Goal: Task Accomplishment & Management: Manage account settings

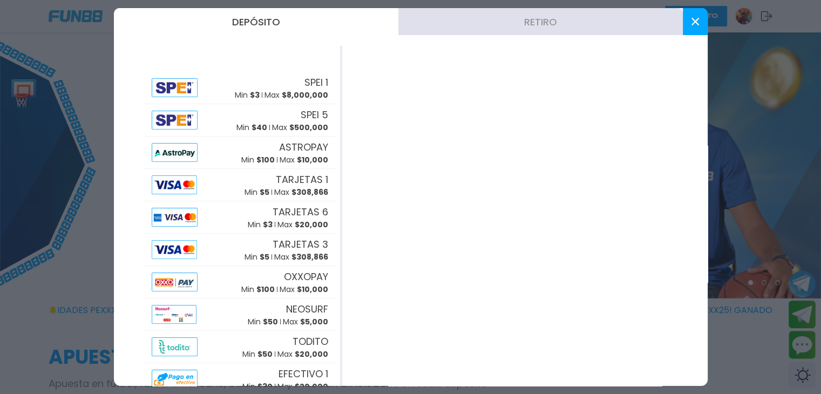
click at [539, 24] on button "Retiro" at bounding box center [540, 21] width 284 height 27
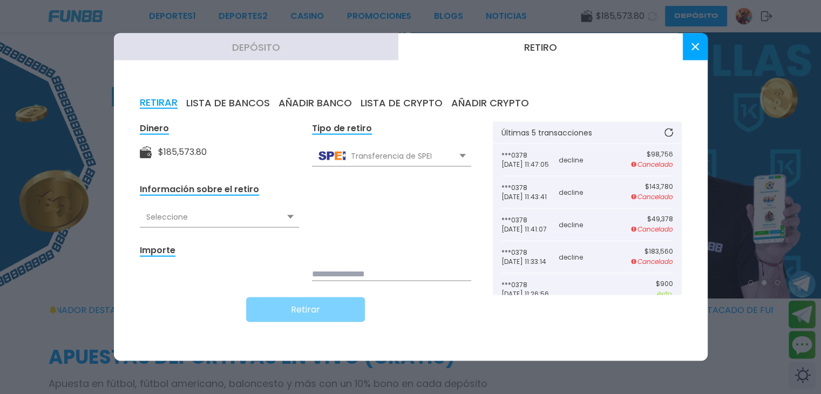
click at [283, 218] on div "Seleccione" at bounding box center [219, 217] width 159 height 21
click at [295, 218] on div "Seleccione" at bounding box center [219, 217] width 159 height 21
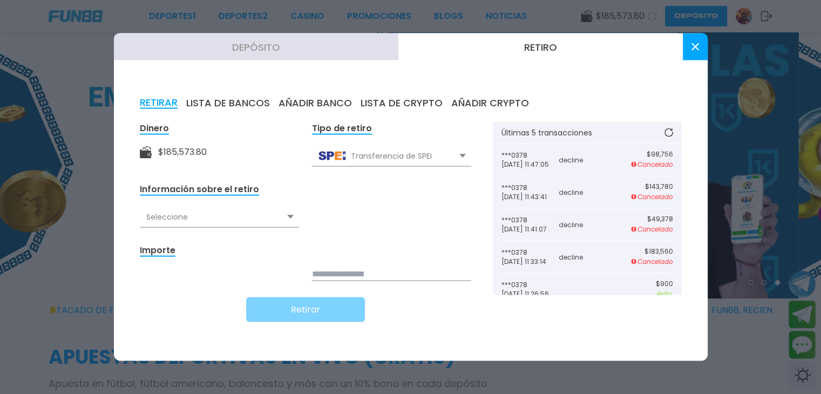
click at [291, 217] on icon at bounding box center [290, 217] width 6 height 4
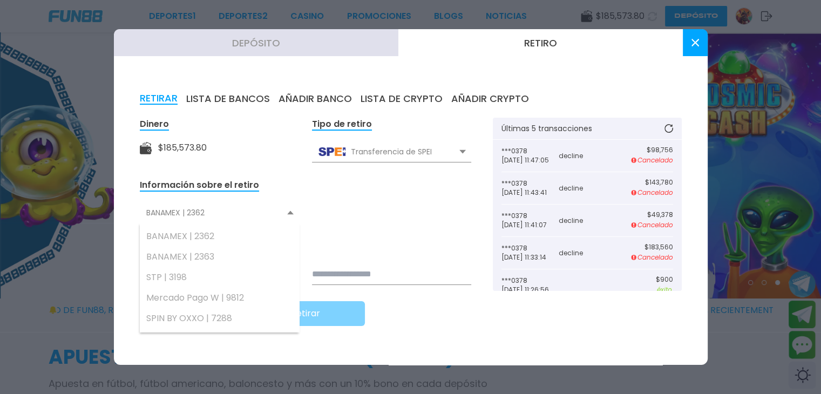
click at [288, 217] on div "BANAMEX | 2362" at bounding box center [219, 212] width 159 height 21
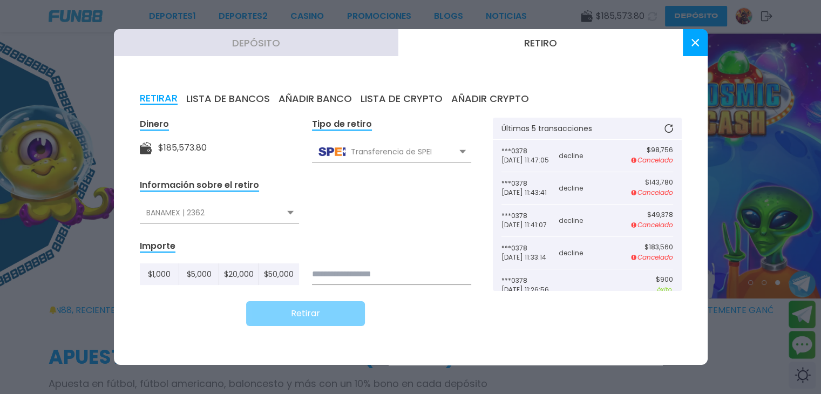
click at [291, 212] on use at bounding box center [290, 213] width 6 height 4
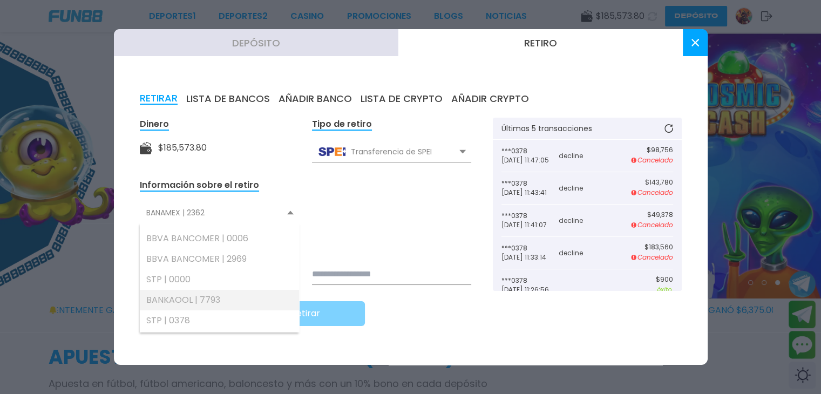
scroll to position [266, 0]
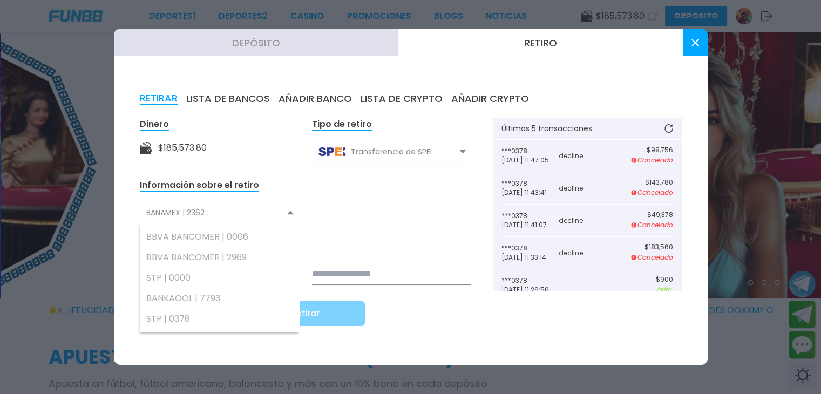
click at [371, 227] on form "Dinero $ 185,573.80 Tipo de retiro Transferencia de SPEI Transferencia de SPEI …" at bounding box center [305, 222] width 331 height 208
click at [303, 201] on form "Dinero $ 185,573.80 Tipo de retiro Transferencia de SPEI Transferencia de SPEI …" at bounding box center [305, 222] width 331 height 208
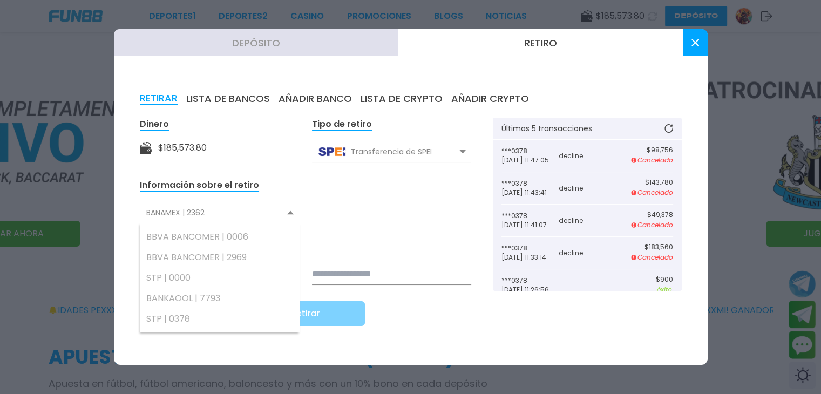
click at [289, 209] on div "BANAMEX | 2362" at bounding box center [219, 212] width 159 height 21
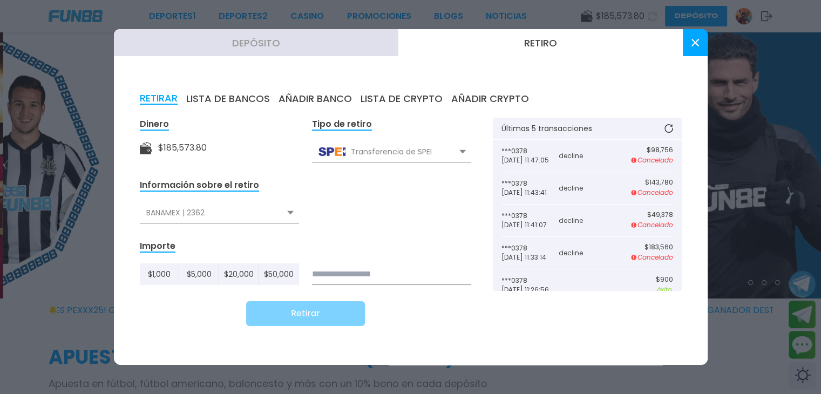
click at [319, 210] on form "Dinero $ 185,573.80 Tipo de retiro Transferencia de SPEI Transferencia de SPEI …" at bounding box center [305, 222] width 331 height 208
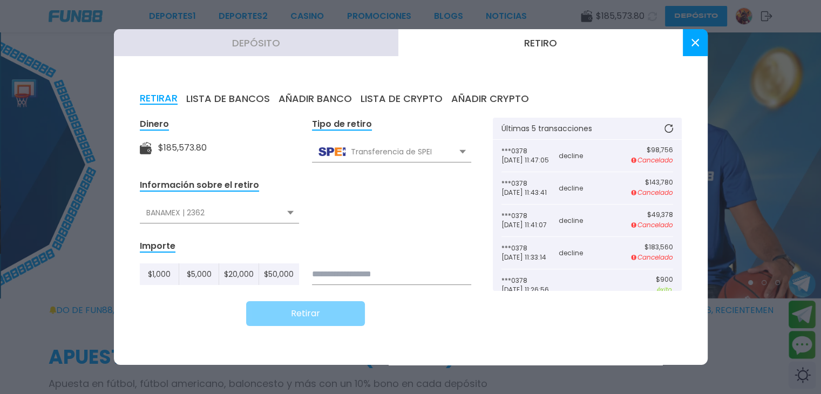
click at [213, 214] on div "BANAMEX | 2362" at bounding box center [219, 212] width 159 height 21
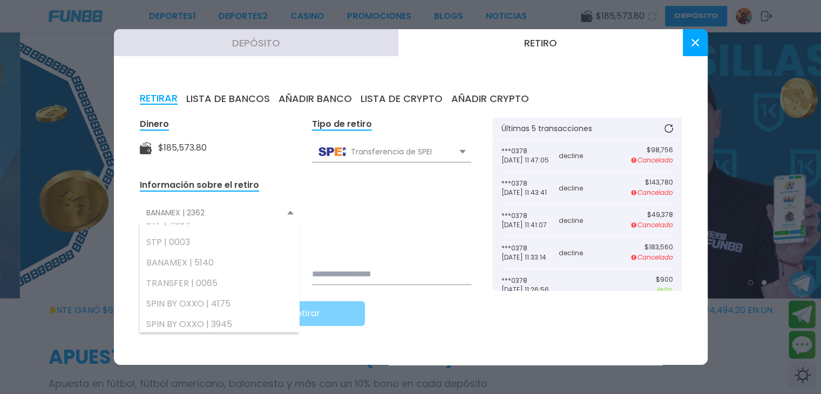
scroll to position [104, 0]
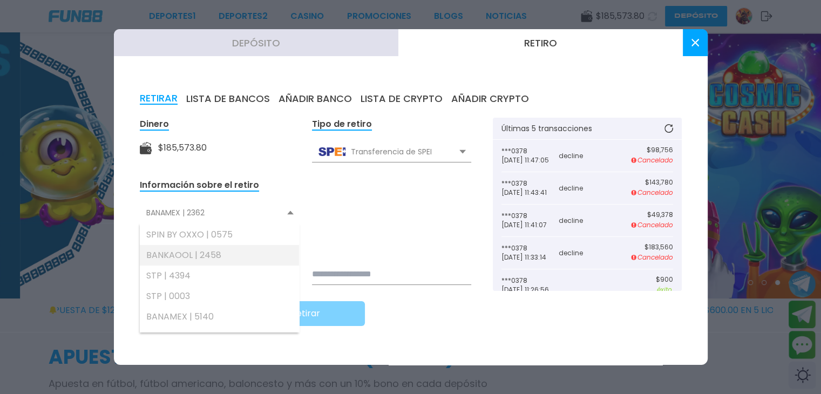
click at [212, 255] on div "BANKAOOL | 2458" at bounding box center [219, 255] width 159 height 21
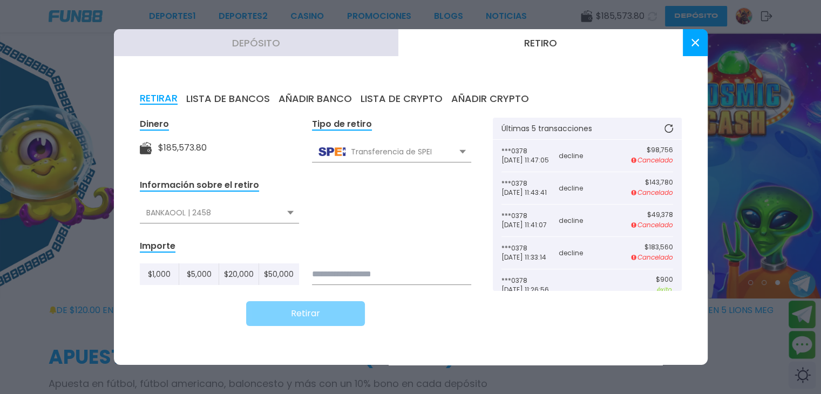
click at [341, 268] on input at bounding box center [391, 274] width 159 height 22
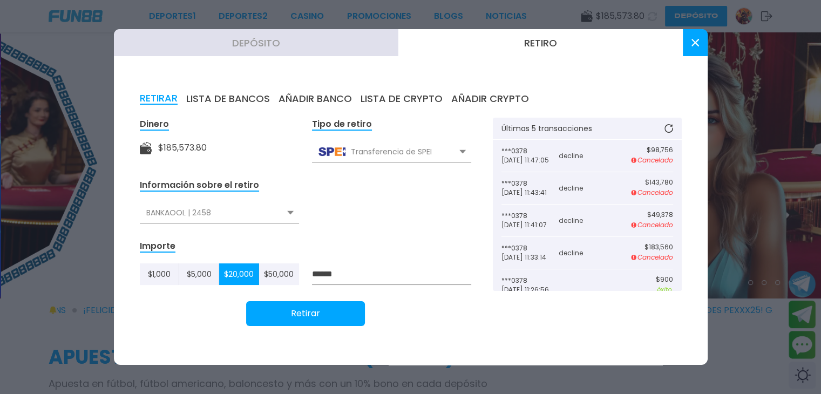
type input "******"
click at [322, 310] on button "Retirar" at bounding box center [305, 313] width 119 height 25
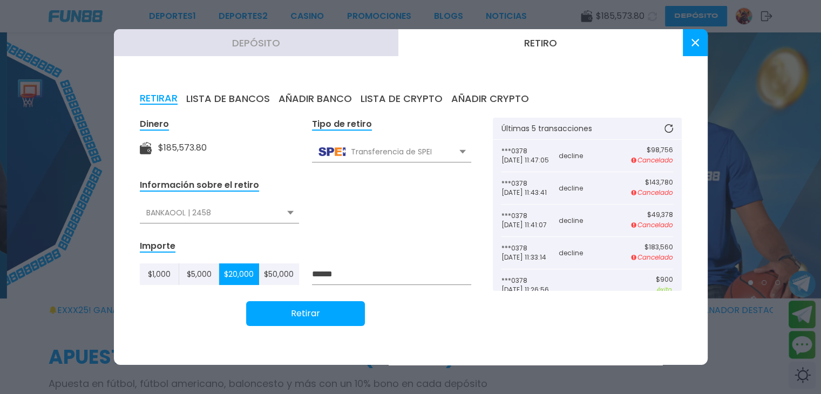
click at [698, 47] on button at bounding box center [694, 42] width 25 height 27
